Goal: Task Accomplishment & Management: Manage account settings

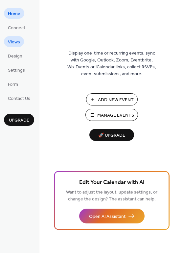
click at [17, 39] on span "Views" at bounding box center [14, 42] width 12 height 7
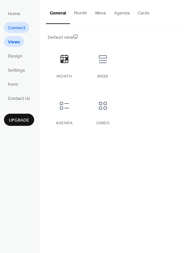
click at [14, 28] on span "Connect" at bounding box center [16, 28] width 17 height 7
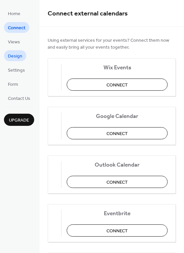
click at [20, 53] on span "Design" at bounding box center [15, 56] width 14 height 7
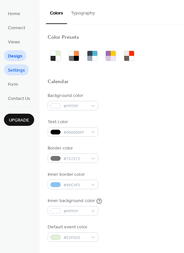
click at [16, 70] on span "Settings" at bounding box center [16, 70] width 17 height 7
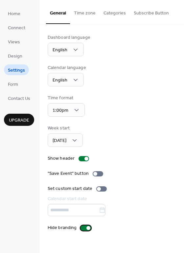
click at [81, 230] on div at bounding box center [86, 227] width 11 height 5
click at [122, 229] on div "Hide branding" at bounding box center [112, 227] width 128 height 7
click at [88, 231] on div at bounding box center [86, 227] width 11 height 5
click at [17, 83] on span "Form" at bounding box center [13, 84] width 10 height 7
